Goal: Task Accomplishment & Management: Complete application form

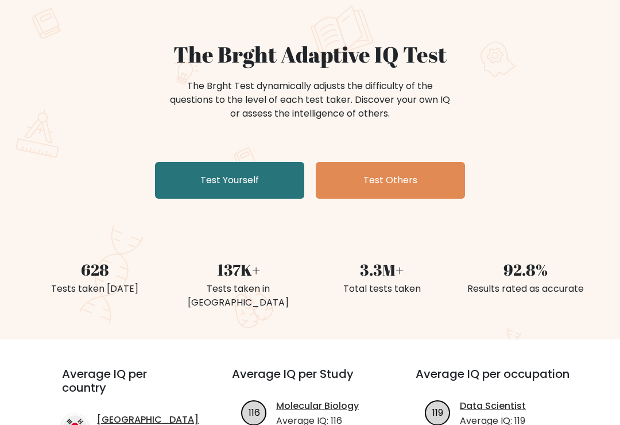
scroll to position [77, 0]
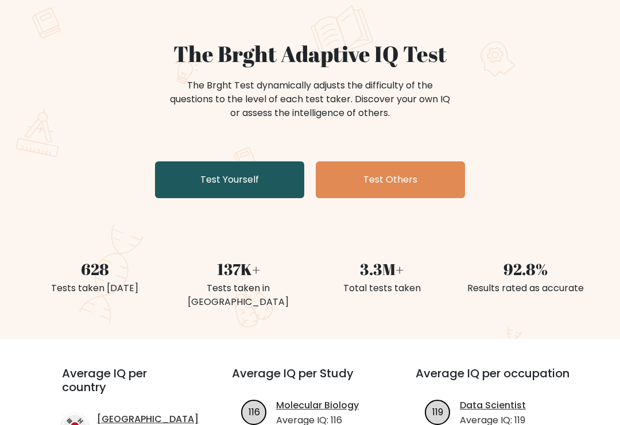
click at [272, 180] on link "Test Yourself" at bounding box center [229, 180] width 149 height 37
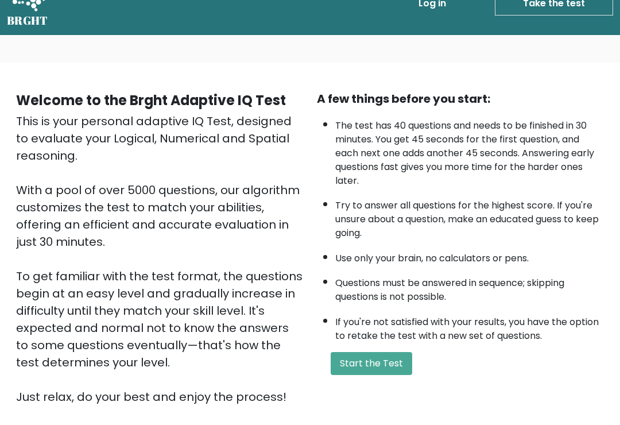
scroll to position [29, 0]
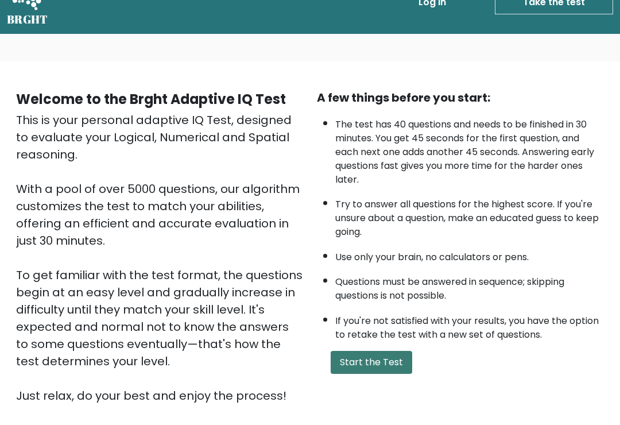
click at [354, 372] on button "Start the Test" at bounding box center [371, 362] width 81 height 23
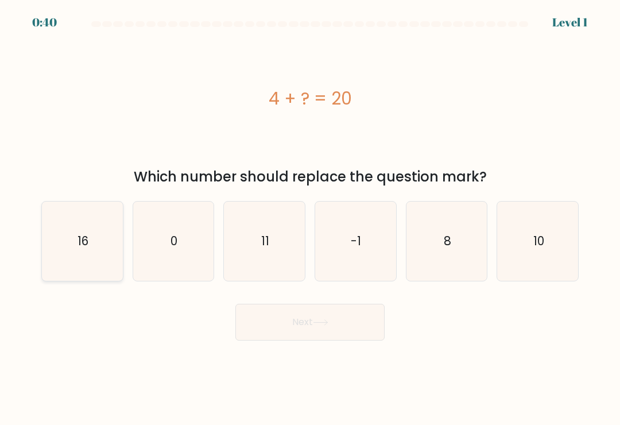
click at [102, 247] on icon "16" at bounding box center [81, 240] width 79 height 79
click at [310, 218] on input "a. 16" at bounding box center [310, 215] width 1 height 6
radio input "true"
click at [309, 328] on button "Next" at bounding box center [309, 322] width 149 height 37
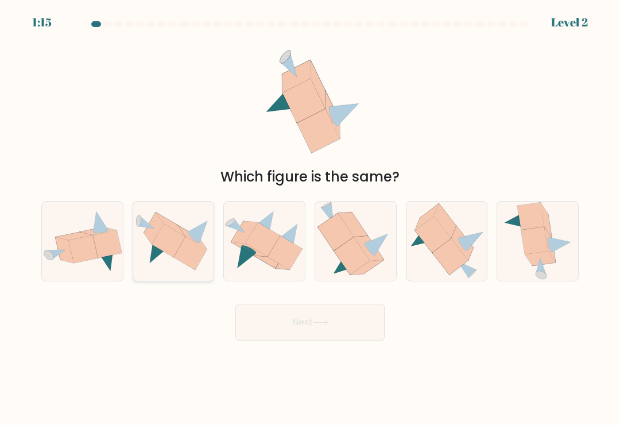
click at [157, 228] on icon at bounding box center [153, 228] width 20 height 32
click at [310, 218] on input "b." at bounding box center [310, 215] width 1 height 6
radio input "true"
click at [306, 320] on button "Next" at bounding box center [309, 322] width 149 height 37
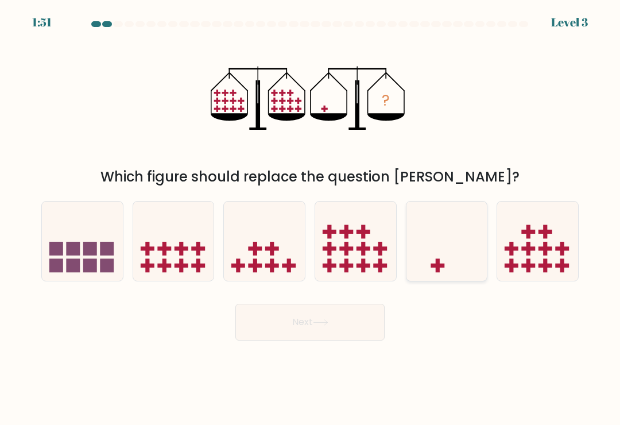
click at [439, 255] on icon at bounding box center [446, 241] width 81 height 67
click at [310, 218] on input "e." at bounding box center [310, 215] width 1 height 6
radio input "true"
click at [360, 331] on button "Next" at bounding box center [309, 322] width 149 height 37
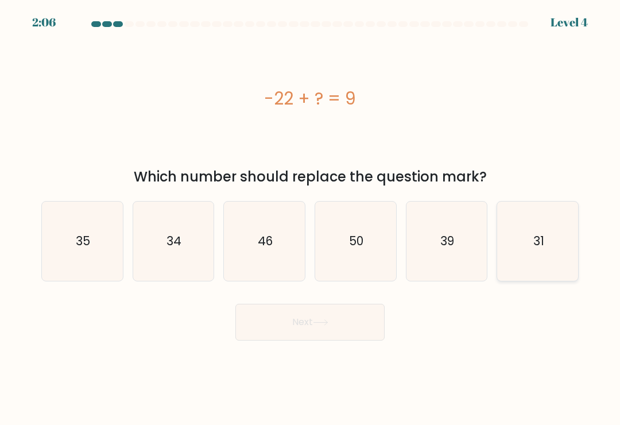
click at [531, 232] on icon "31" at bounding box center [537, 240] width 79 height 79
click at [310, 218] on input "f. 31" at bounding box center [310, 215] width 1 height 6
radio input "true"
click at [312, 340] on button "Next" at bounding box center [309, 322] width 149 height 37
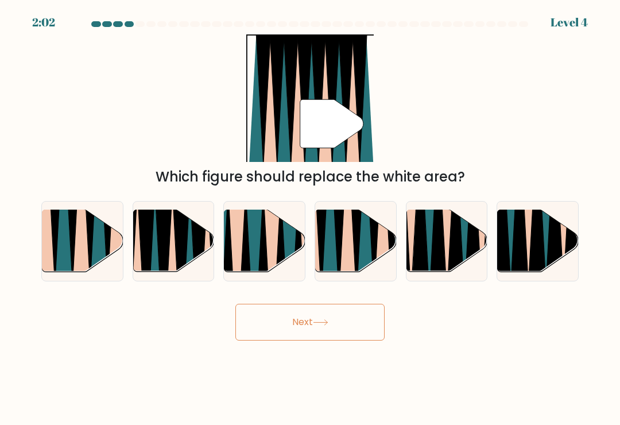
click at [352, 331] on button "Next" at bounding box center [309, 322] width 149 height 37
click at [500, 340] on div "Next" at bounding box center [309, 317] width 551 height 45
click at [358, 266] on icon at bounding box center [356, 209] width 18 height 162
click at [310, 218] on input "d." at bounding box center [310, 215] width 1 height 6
radio input "true"
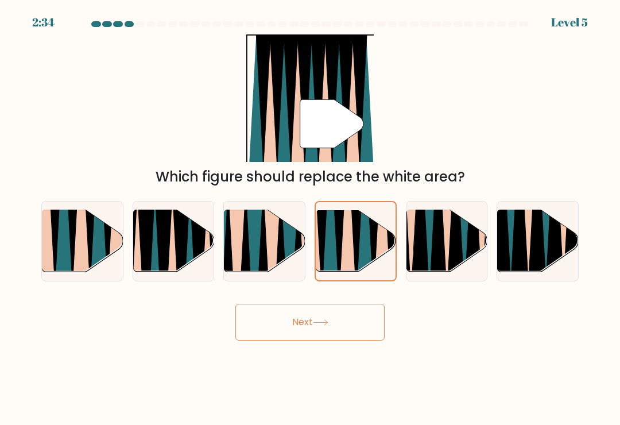
click at [326, 325] on icon at bounding box center [320, 322] width 15 height 6
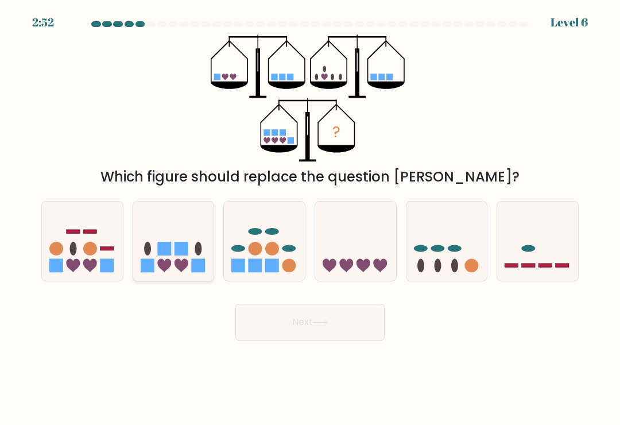
click at [186, 281] on div at bounding box center [174, 241] width 82 height 80
click at [310, 218] on input "b." at bounding box center [310, 215] width 1 height 6
radio input "true"
click at [285, 335] on button "Next" at bounding box center [309, 322] width 149 height 37
